Goal: Information Seeking & Learning: Learn about a topic

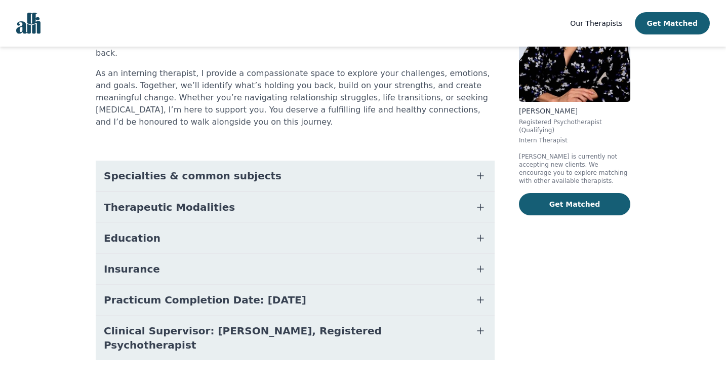
scroll to position [116, 0]
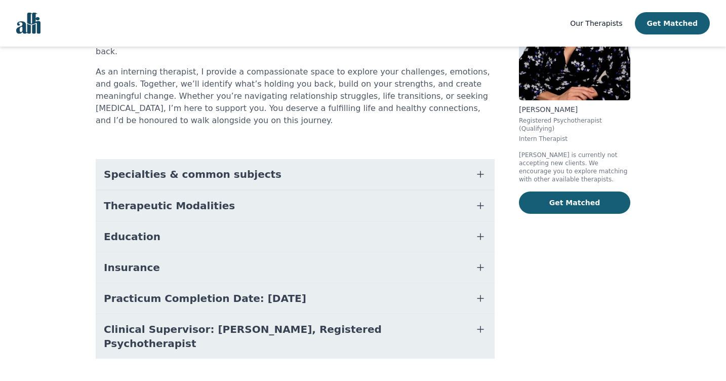
click at [235, 167] on span "Specialties & common subjects" at bounding box center [193, 174] width 178 height 14
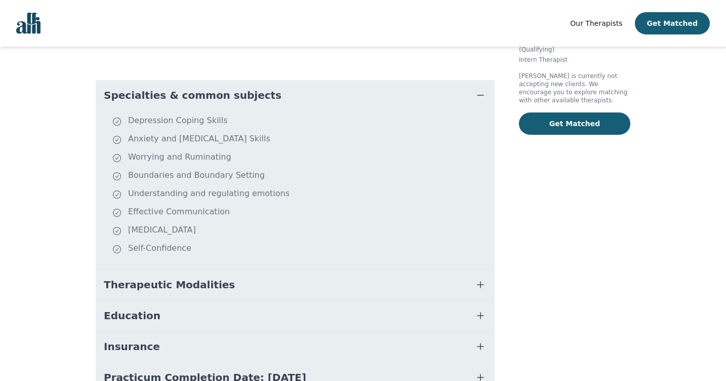
scroll to position [218, 0]
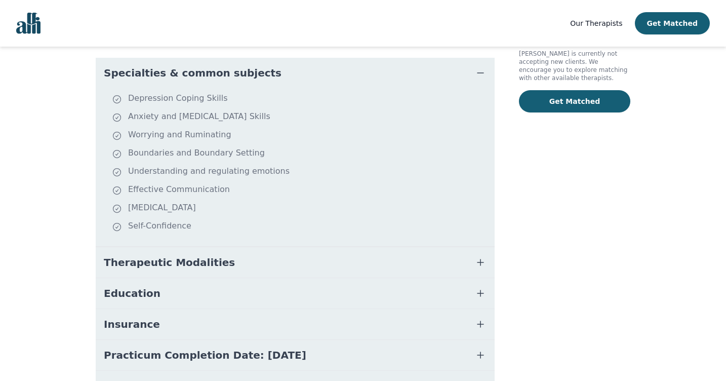
click at [218, 247] on button "Therapeutic Modalities" at bounding box center [295, 262] width 399 height 30
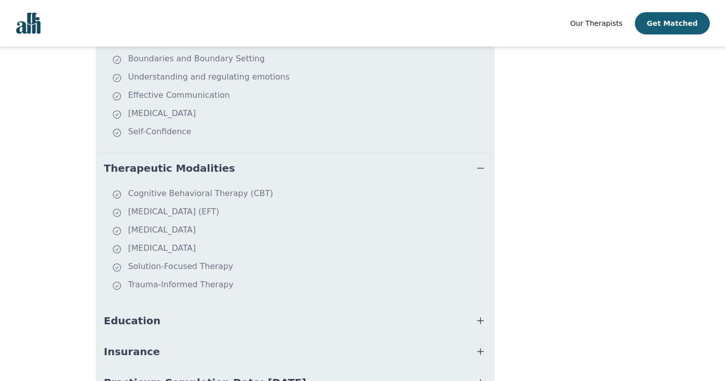
scroll to position [319, 0]
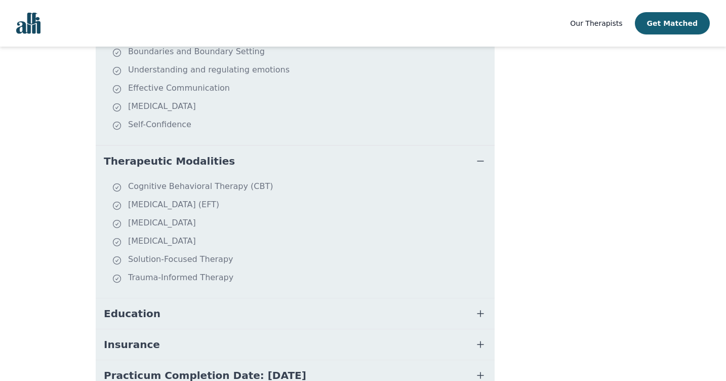
click at [202, 298] on button "Education" at bounding box center [295, 313] width 399 height 30
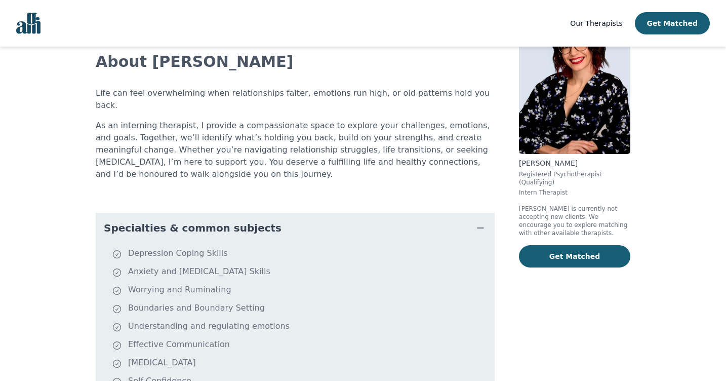
scroll to position [0, 0]
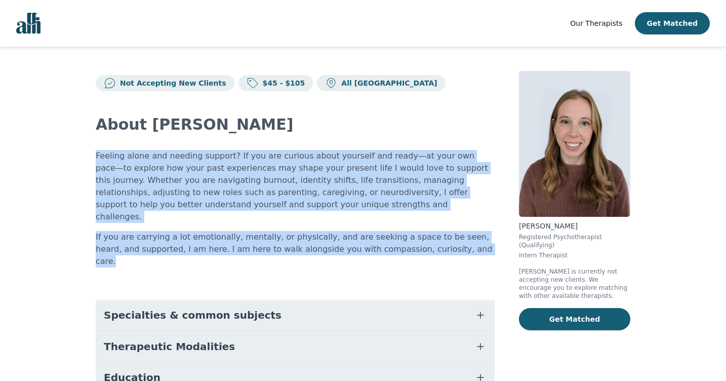
drag, startPoint x: 437, startPoint y: 240, endPoint x: 85, endPoint y: 160, distance: 361.5
click at [85, 160] on div "Not Accepting New Clients $45 - $105 All Canada About [PERSON_NAME] Feeling alo…" at bounding box center [363, 297] width 584 height 501
copy div "Feeling alone and needing support? If you are curious about yourself and ready—…"
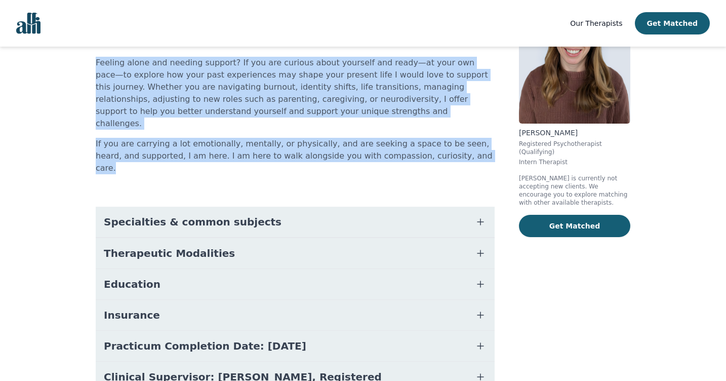
scroll to position [129, 0]
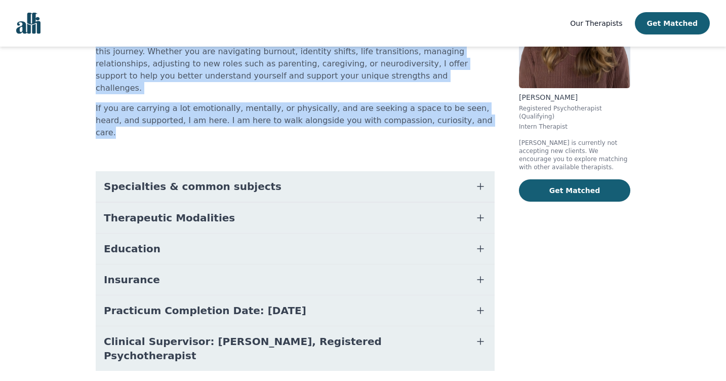
click at [477, 180] on icon "button" at bounding box center [481, 186] width 12 height 12
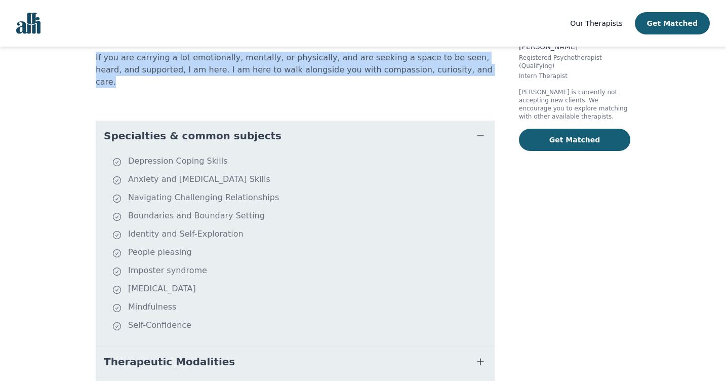
scroll to position [230, 0]
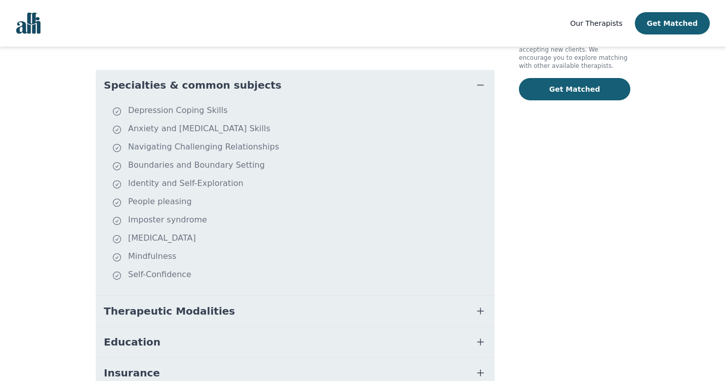
click at [485, 305] on icon "button" at bounding box center [481, 311] width 12 height 12
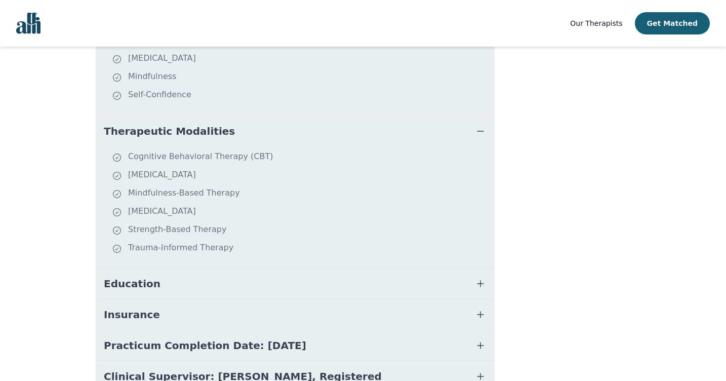
scroll to position [433, 0]
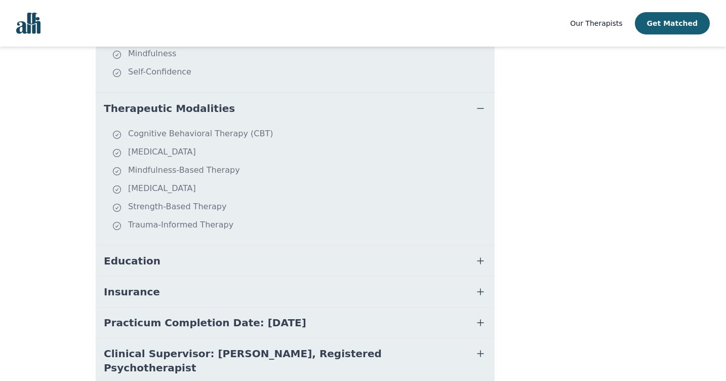
click at [478, 255] on icon "button" at bounding box center [481, 261] width 12 height 12
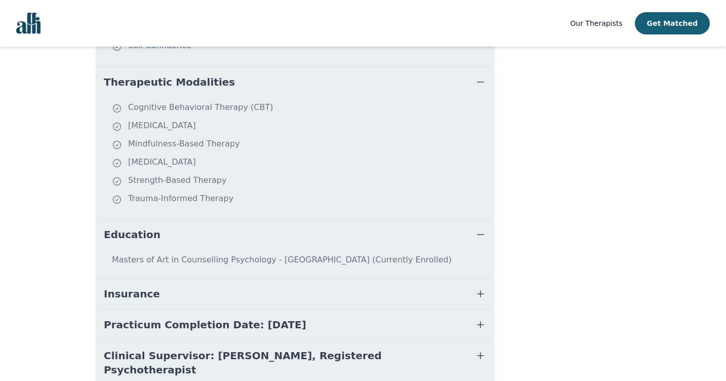
scroll to position [473, 0]
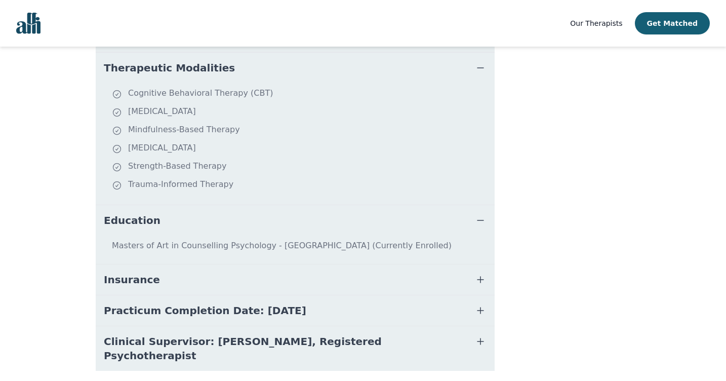
click at [482, 274] on icon "button" at bounding box center [481, 280] width 12 height 12
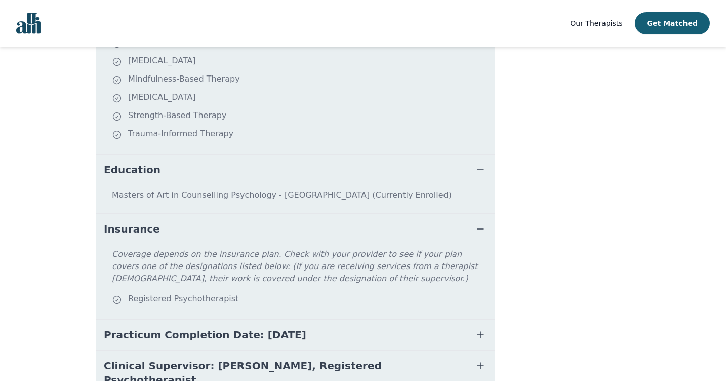
scroll to position [548, 0]
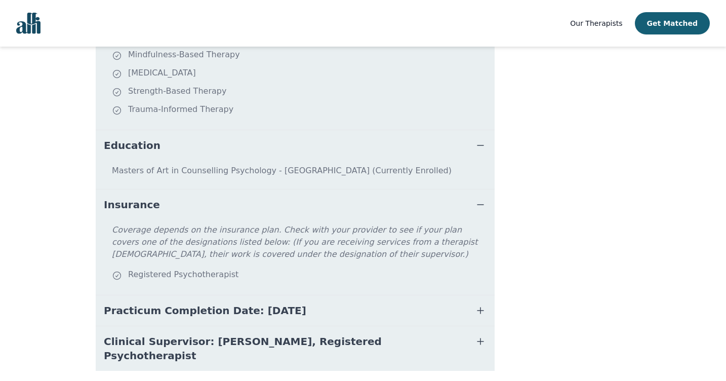
click at [484, 304] on icon "button" at bounding box center [481, 310] width 12 height 12
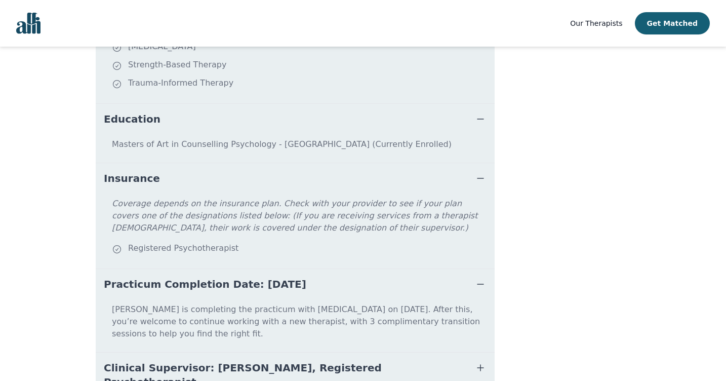
scroll to position [589, 0]
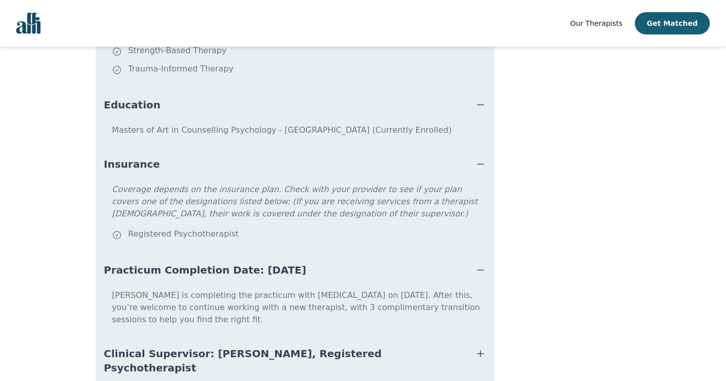
click at [482, 347] on icon "button" at bounding box center [481, 353] width 12 height 12
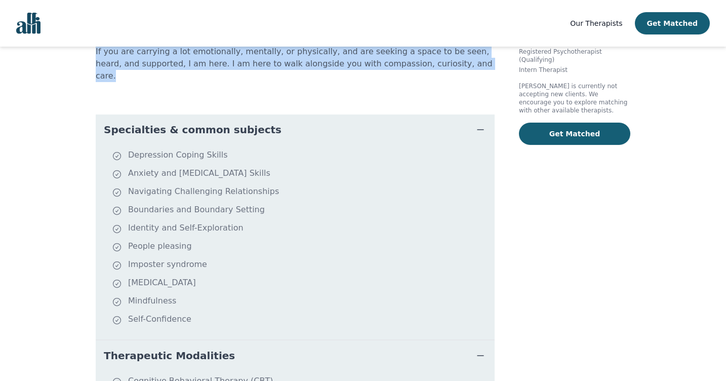
scroll to position [0, 0]
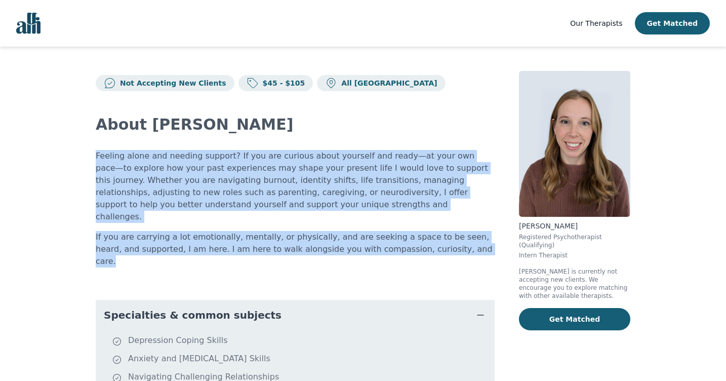
click at [473, 193] on p "Feeling alone and needing support? If you are curious about yourself and ready—…" at bounding box center [295, 186] width 399 height 73
